Goal: Task Accomplishment & Management: Manage account settings

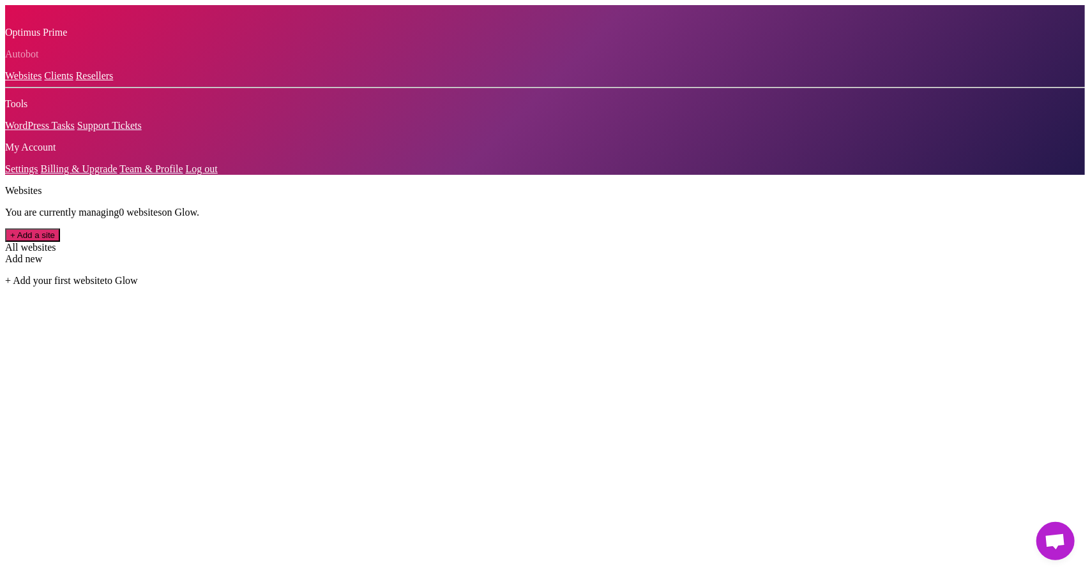
click at [38, 174] on link "Settings" at bounding box center [21, 168] width 33 height 11
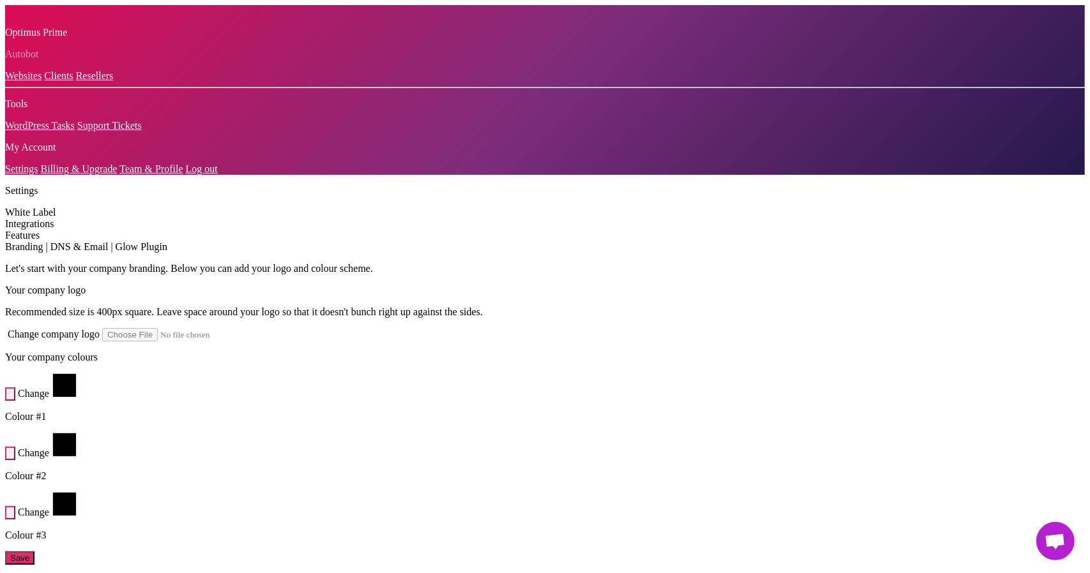
click at [59, 174] on link "Billing & Upgrade" at bounding box center [79, 168] width 77 height 11
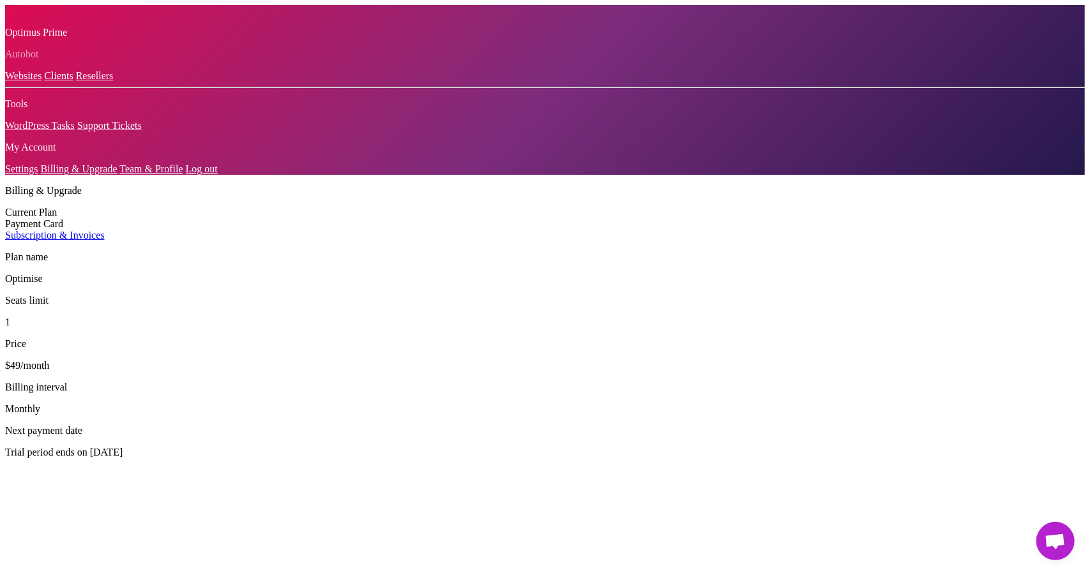
click at [274, 218] on div "Payment Card" at bounding box center [544, 223] width 1079 height 11
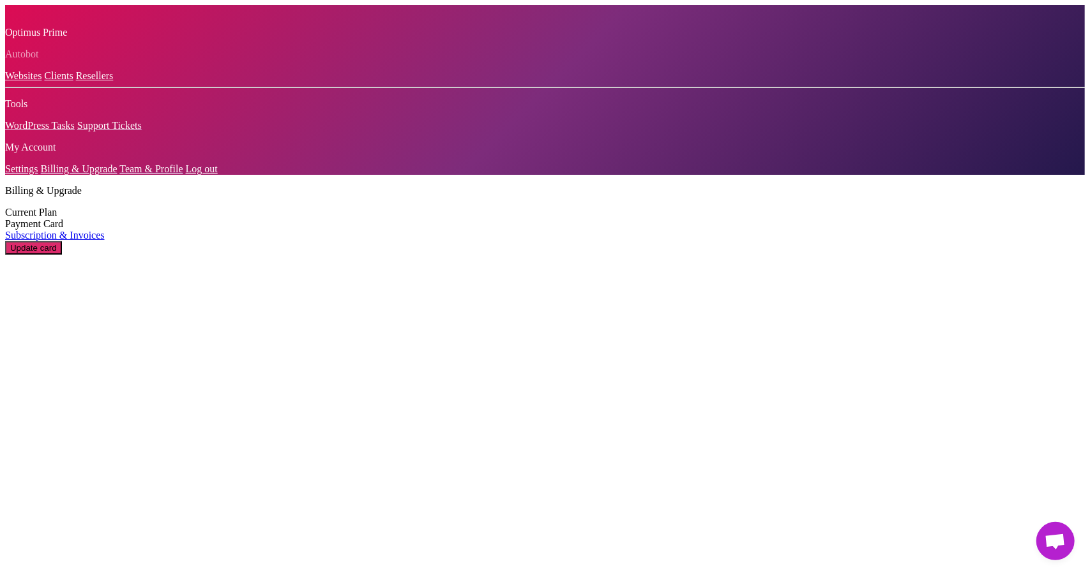
click at [271, 207] on div "Current Plan" at bounding box center [544, 212] width 1079 height 11
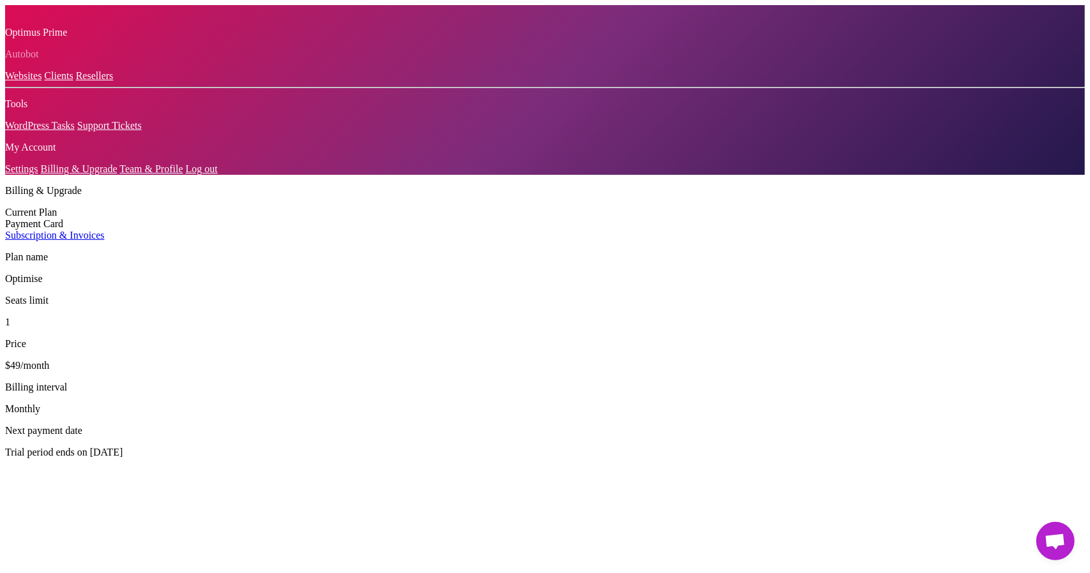
click at [33, 81] on link "Websites" at bounding box center [23, 75] width 36 height 11
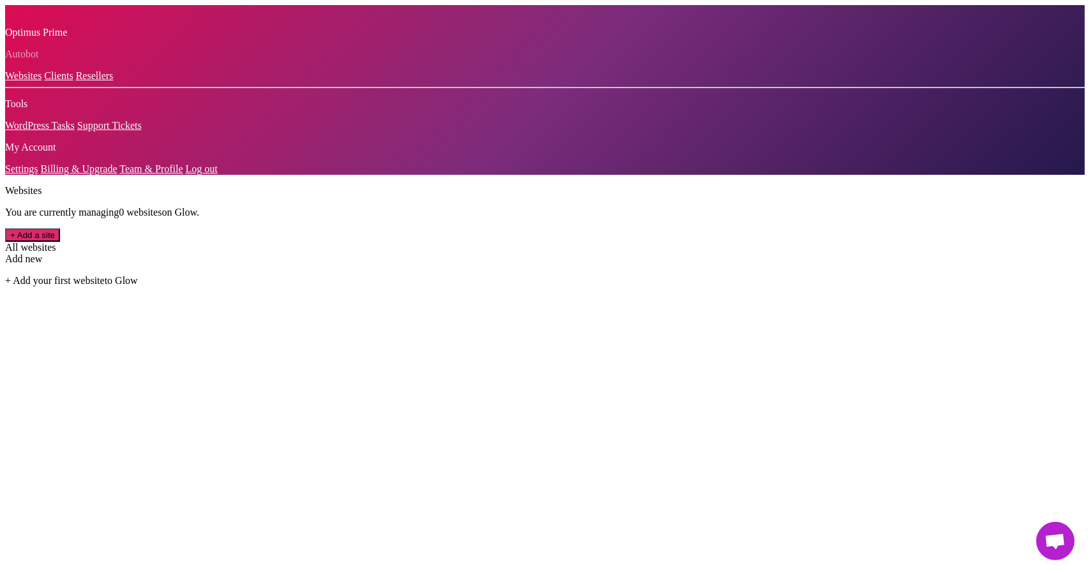
click at [186, 174] on link "Log out" at bounding box center [202, 168] width 32 height 11
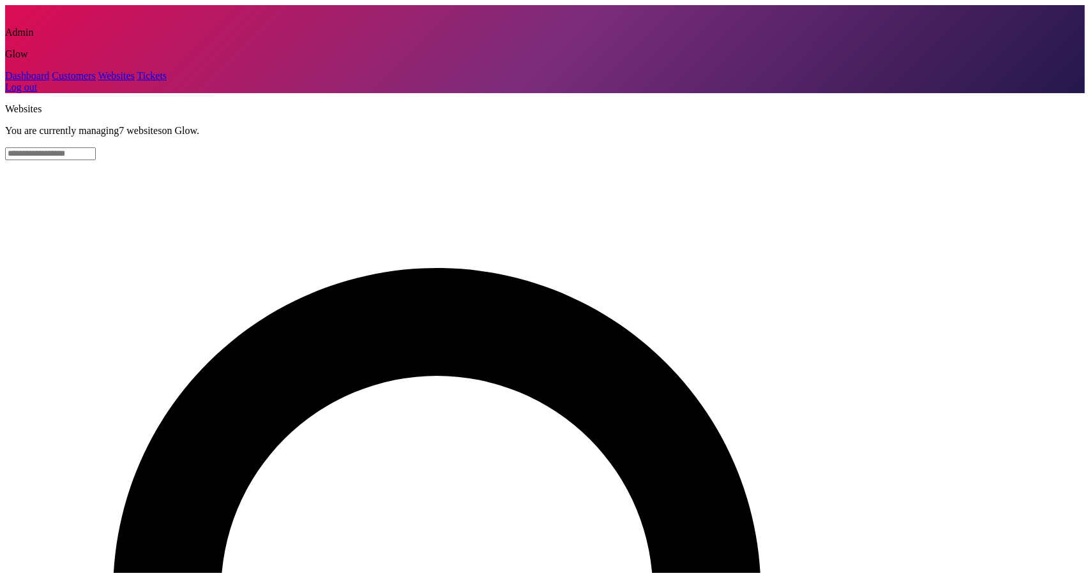
click at [61, 81] on link "Customers" at bounding box center [73, 75] width 43 height 11
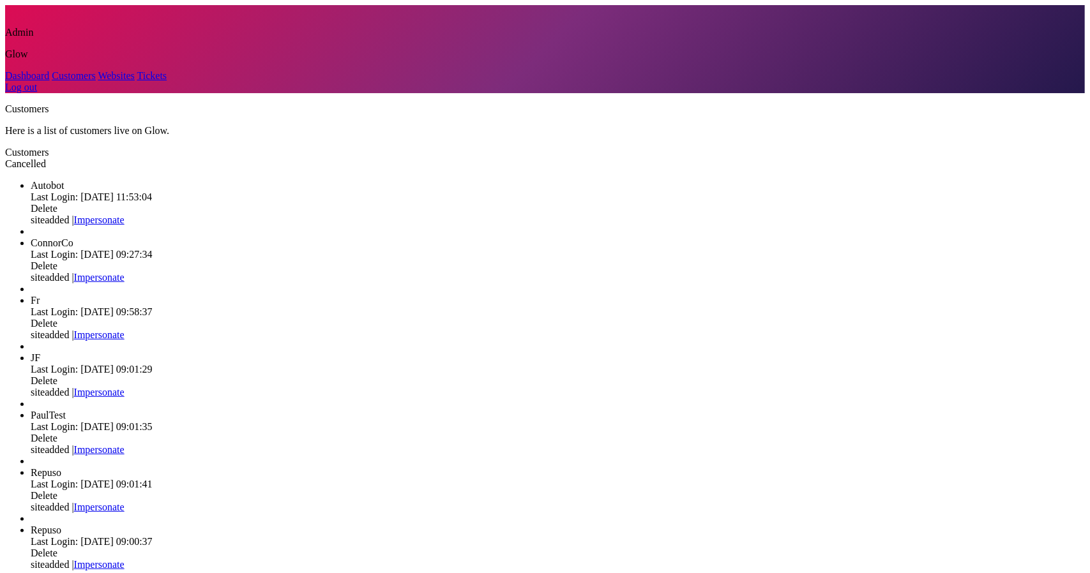
click at [124, 214] on link "Impersonate" at bounding box center [99, 219] width 50 height 11
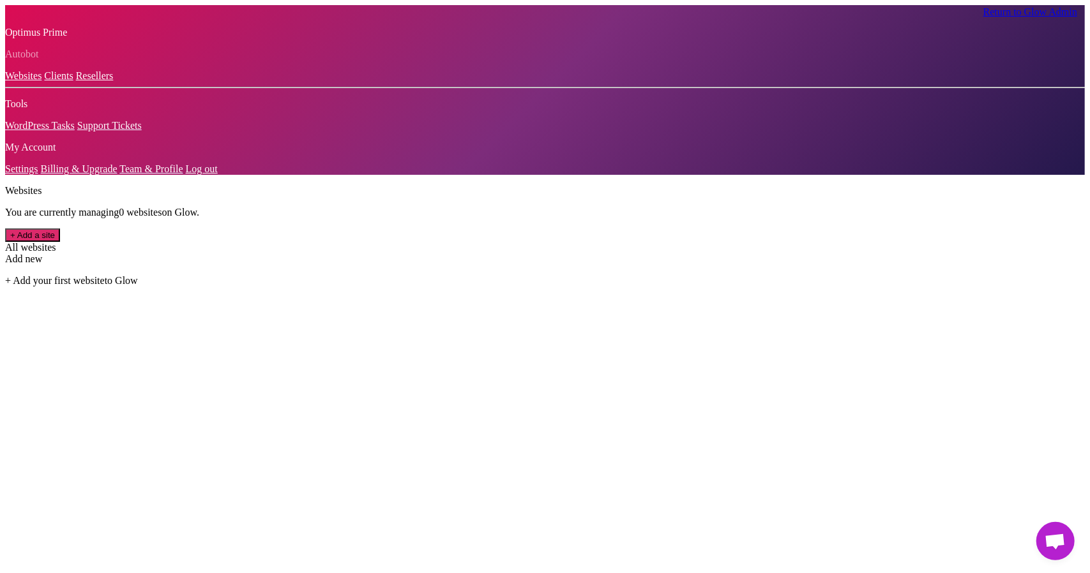
click at [1018, 12] on link "Return to Glow Admin" at bounding box center [1030, 11] width 94 height 11
